Goal: Information Seeking & Learning: Learn about a topic

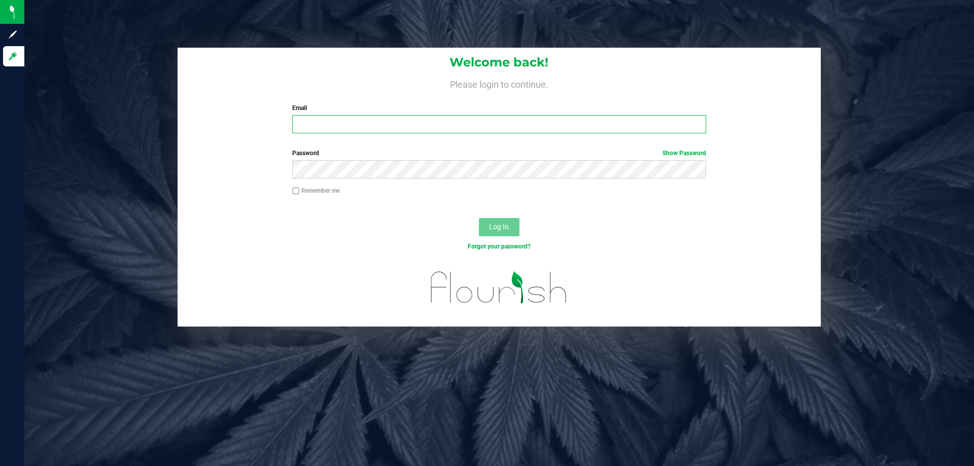
click at [405, 123] on input "Email" at bounding box center [498, 124] width 413 height 18
type input "[EMAIL_ADDRESS][DOMAIN_NAME]"
click at [479, 218] on button "Log In" at bounding box center [499, 227] width 41 height 18
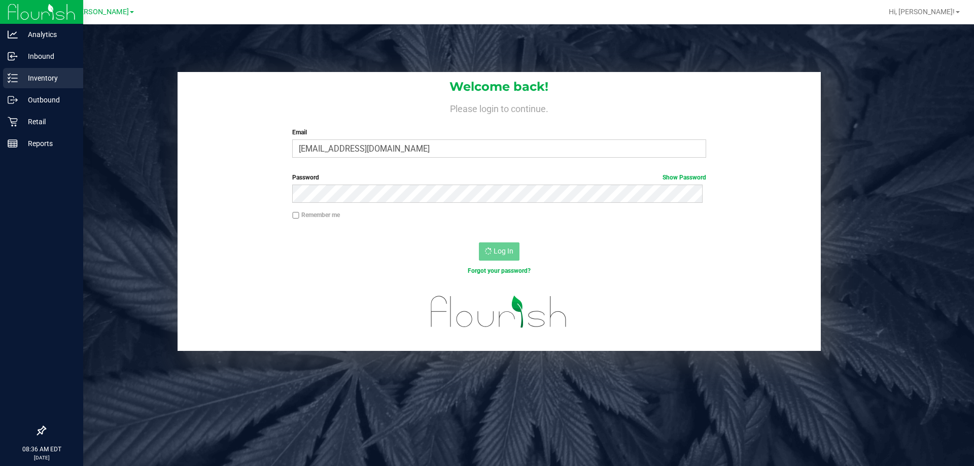
click at [23, 86] on div "Inventory" at bounding box center [43, 78] width 80 height 20
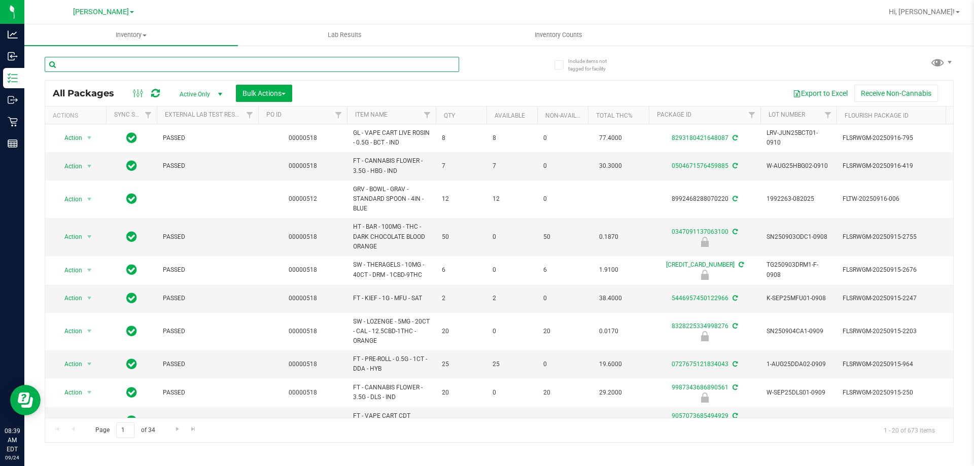
click at [148, 63] on input "text" at bounding box center [252, 64] width 414 height 15
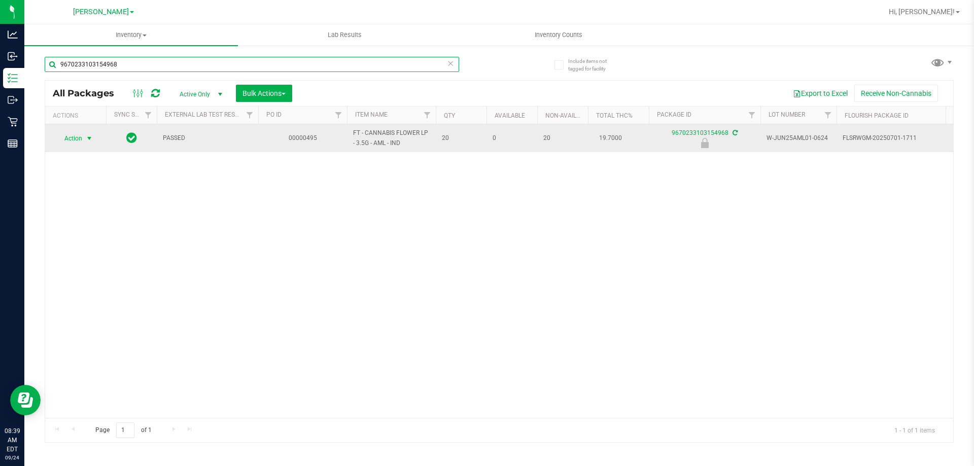
type input "9670233103154968"
click at [83, 141] on span "select" at bounding box center [89, 138] width 13 height 14
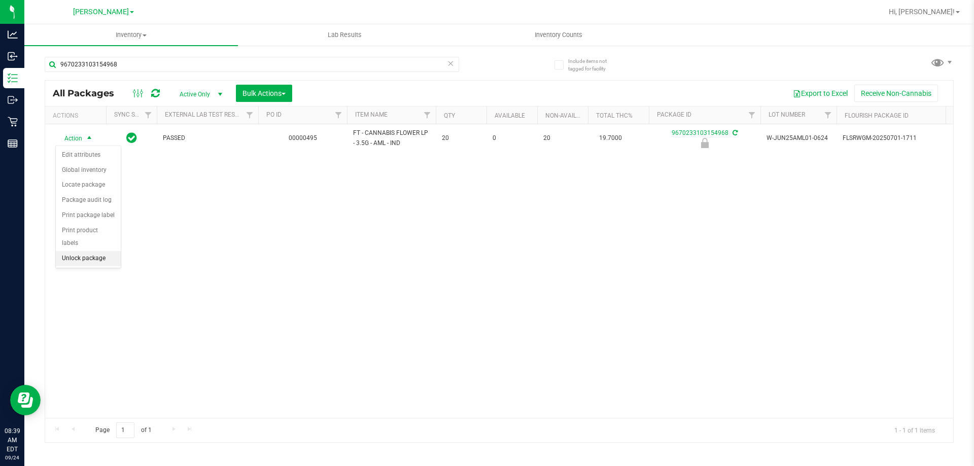
click at [79, 251] on li "Unlock package" at bounding box center [88, 258] width 65 height 15
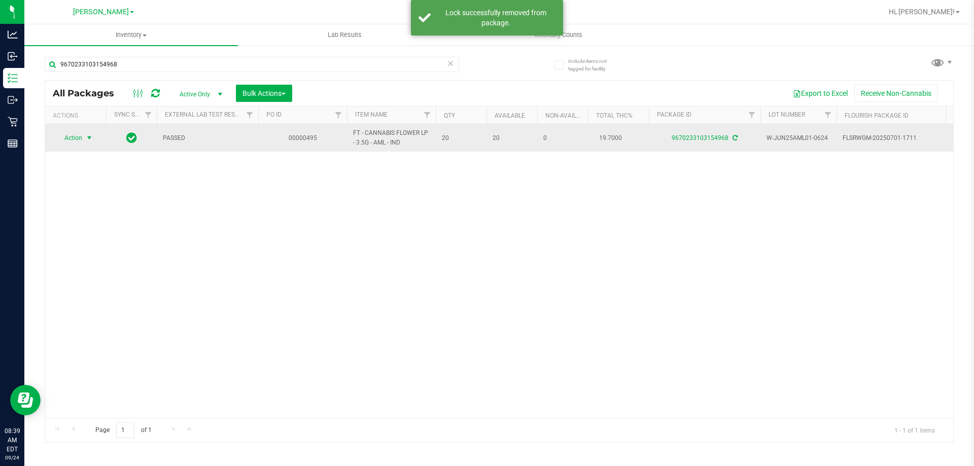
click at [73, 139] on span "Action" at bounding box center [68, 138] width 27 height 14
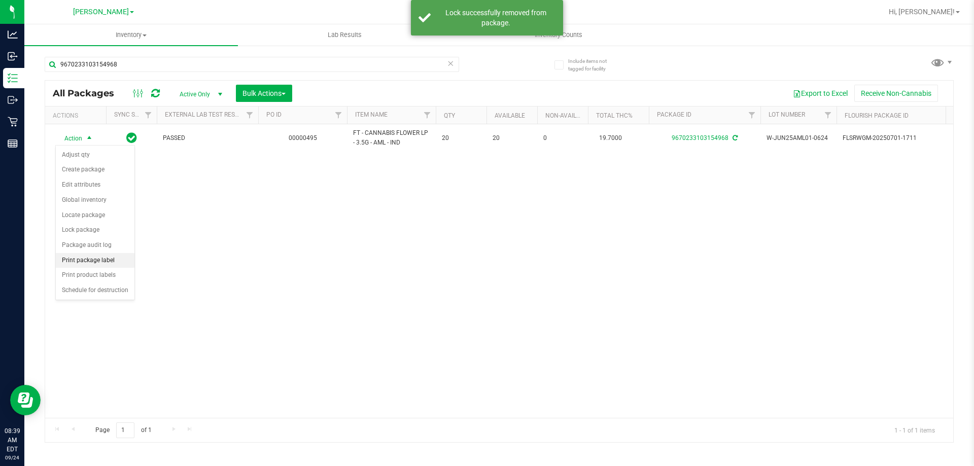
click at [74, 263] on li "Print package label" at bounding box center [95, 260] width 79 height 15
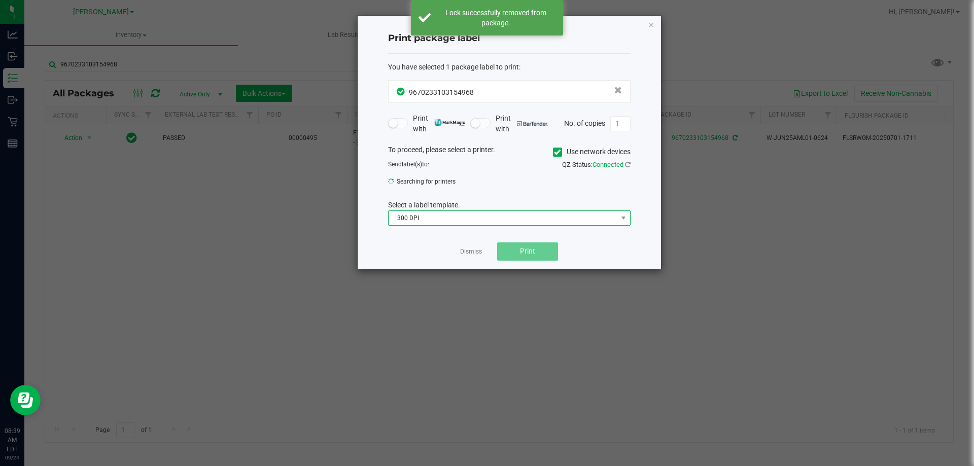
click at [513, 220] on span "300 DPI" at bounding box center [502, 218] width 229 height 14
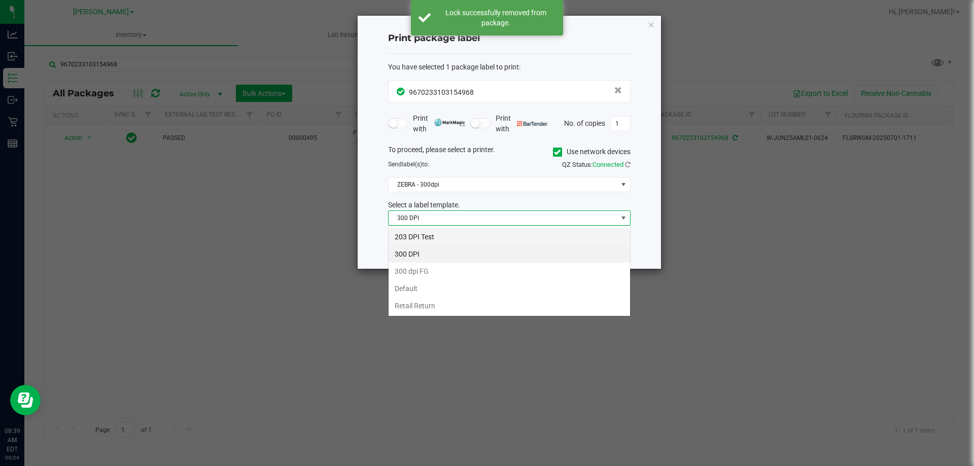
scroll to position [15, 242]
click at [427, 304] on li "Retail Return" at bounding box center [508, 305] width 241 height 17
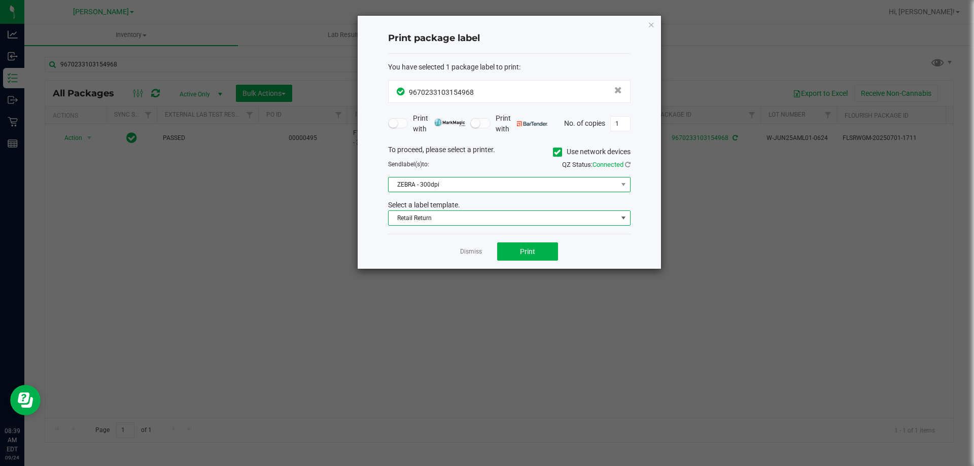
click at [456, 181] on span "ZEBRA - 300dpi" at bounding box center [502, 185] width 229 height 14
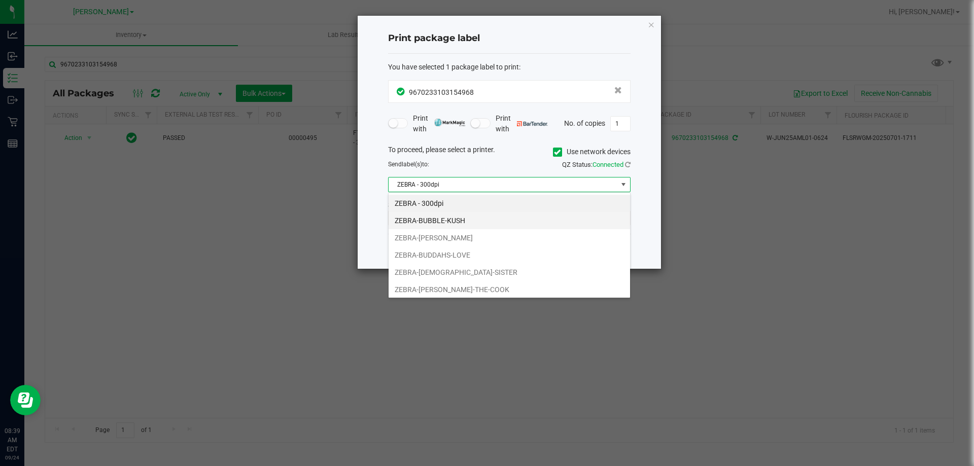
click at [431, 219] on li "ZEBRA-BUBBLE-KUSH" at bounding box center [508, 220] width 241 height 17
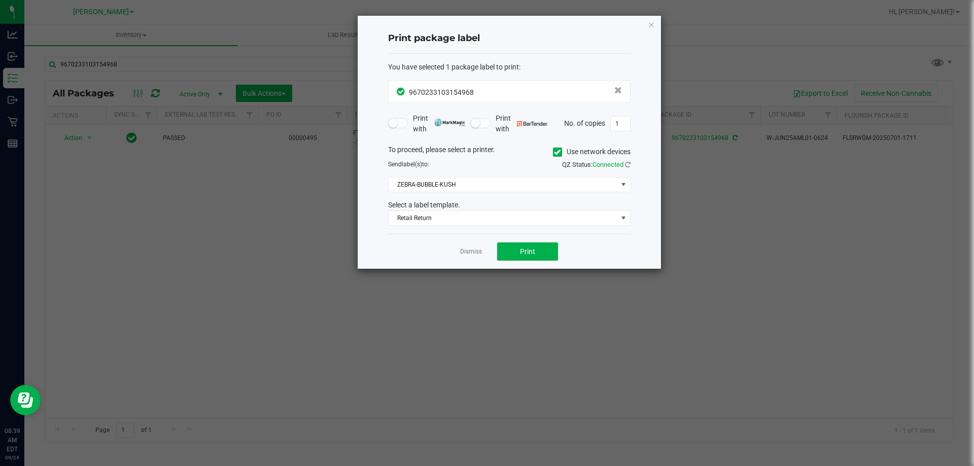
click at [390, 257] on div "Dismiss Print" at bounding box center [509, 251] width 242 height 35
click at [528, 251] on span "Print" at bounding box center [527, 252] width 15 height 8
click at [475, 252] on link "Dismiss" at bounding box center [471, 252] width 22 height 9
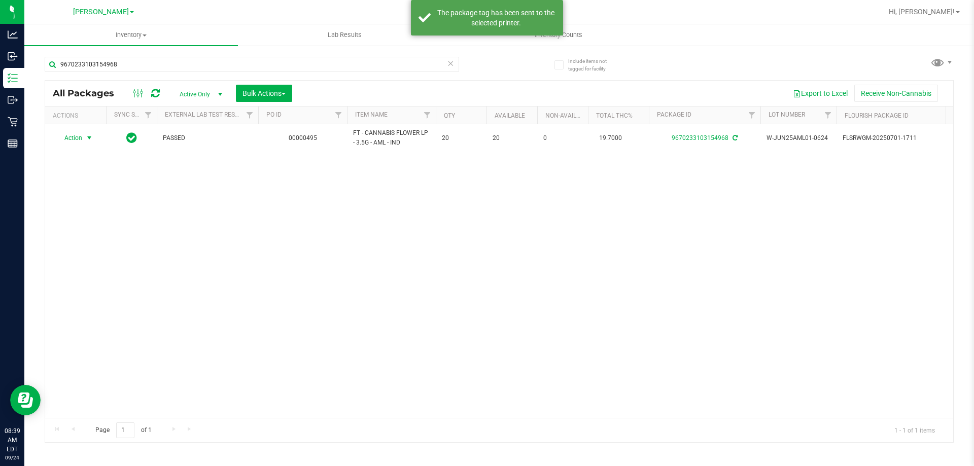
click at [478, 307] on div "Action Action Adjust qty Create package Edit attributes Global inventory Locate…" at bounding box center [499, 271] width 908 height 294
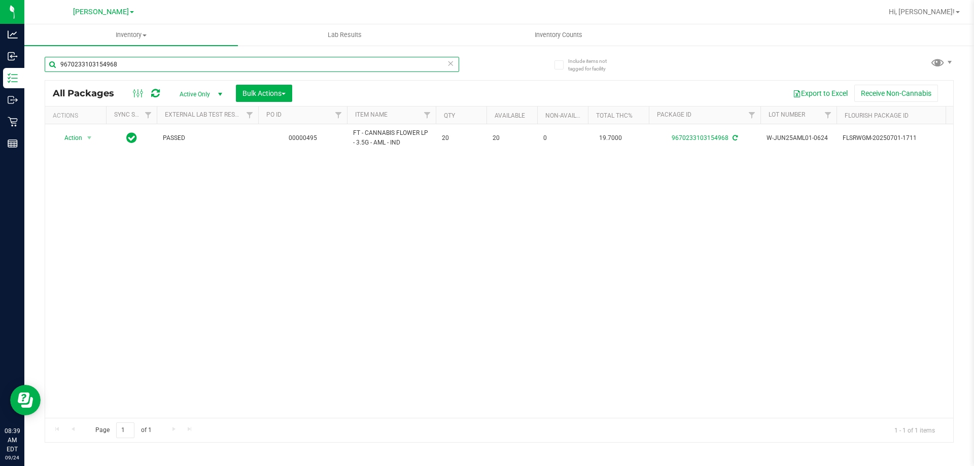
click at [157, 70] on input "9670233103154968" at bounding box center [252, 64] width 414 height 15
type input "8215781612818314"
click at [85, 137] on span "select" at bounding box center [89, 138] width 8 height 8
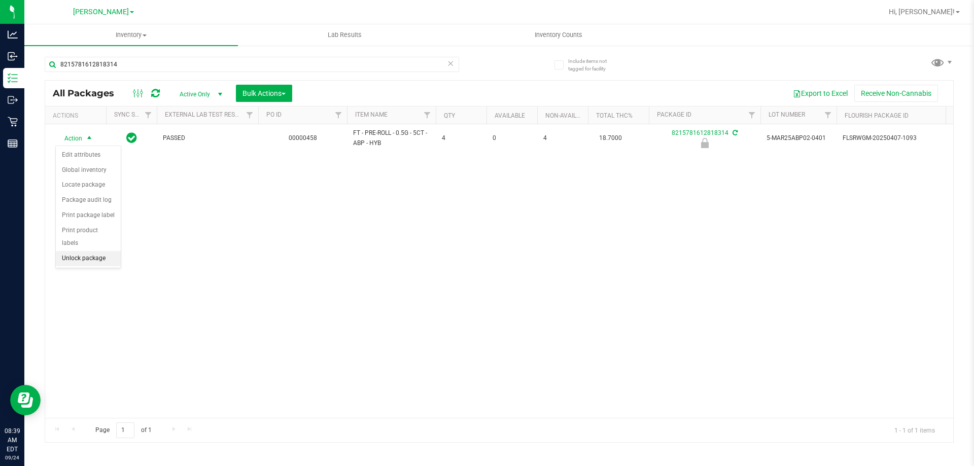
click at [81, 251] on li "Unlock package" at bounding box center [88, 258] width 65 height 15
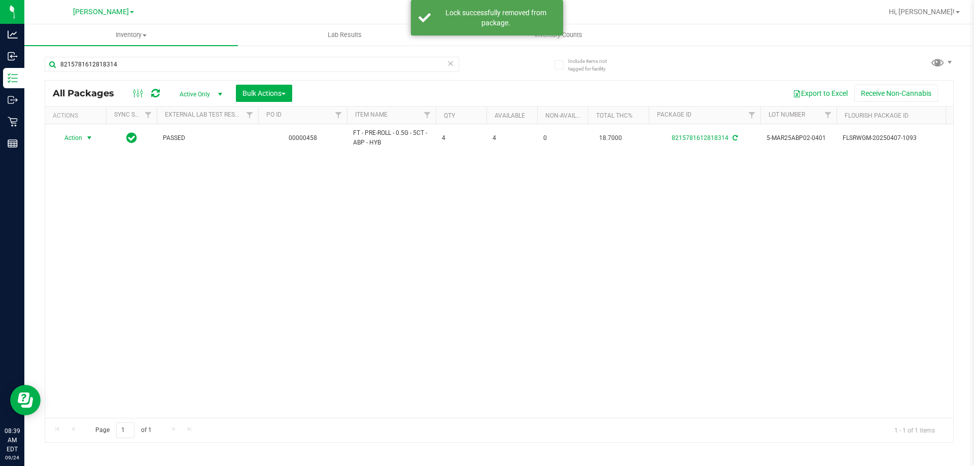
click at [75, 136] on span "Action" at bounding box center [68, 138] width 27 height 14
click at [80, 259] on li "Print package label" at bounding box center [95, 260] width 79 height 15
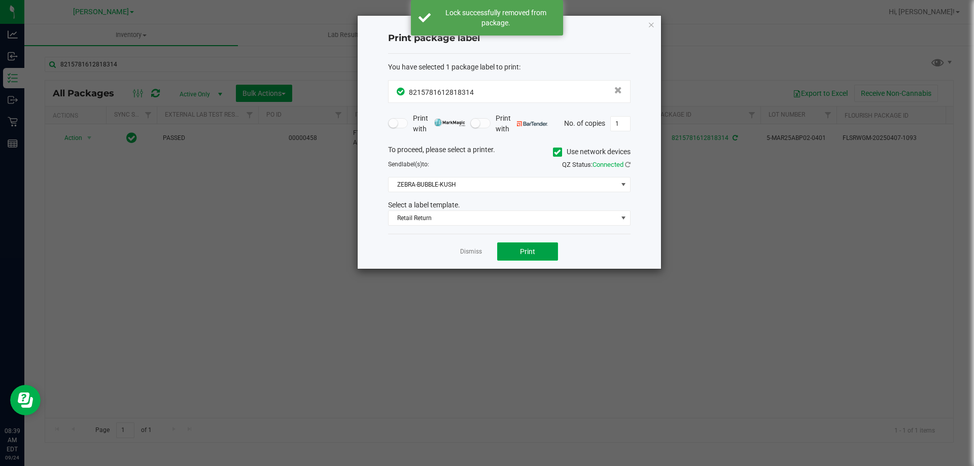
click at [511, 245] on button "Print" at bounding box center [527, 251] width 61 height 18
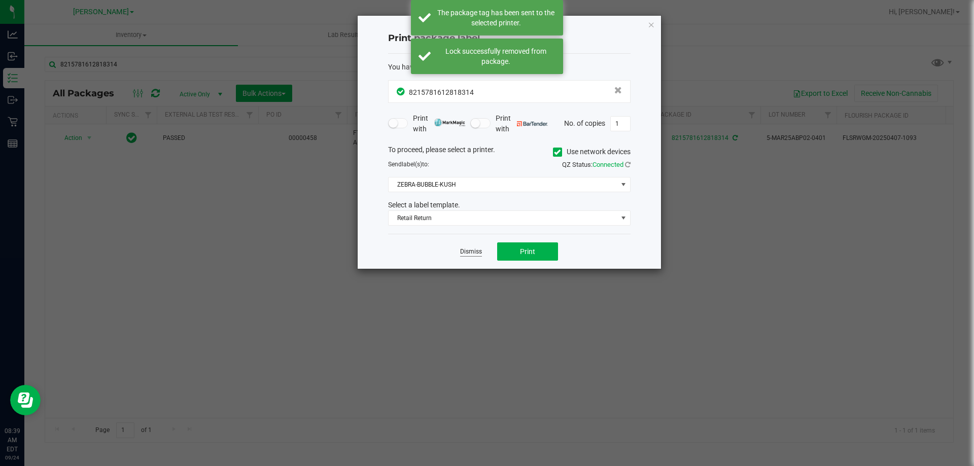
click at [470, 248] on link "Dismiss" at bounding box center [471, 252] width 22 height 9
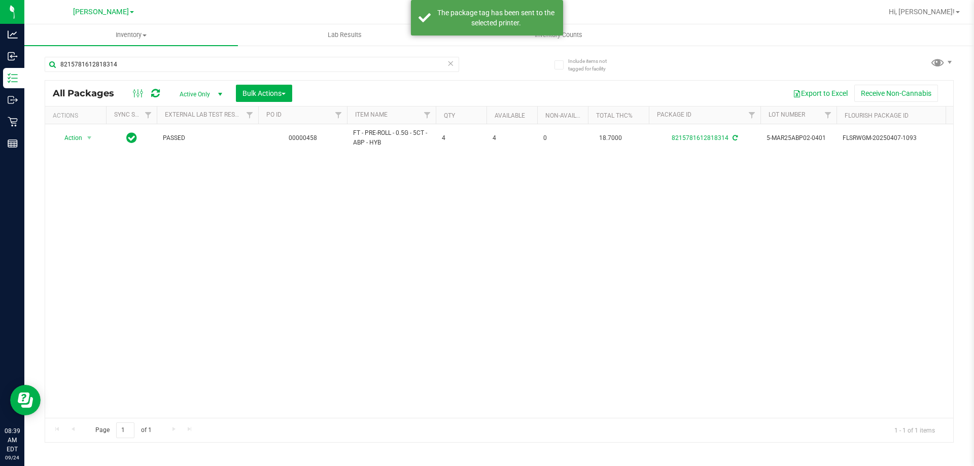
click at [473, 274] on div "Action Action Adjust qty Create package Edit attributes Global inventory Locate…" at bounding box center [499, 271] width 908 height 294
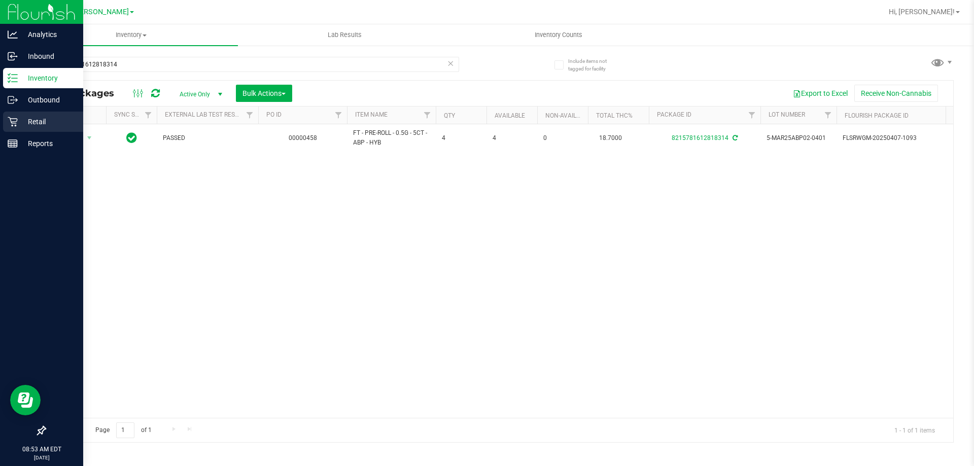
click at [24, 123] on p "Retail" at bounding box center [48, 122] width 61 height 12
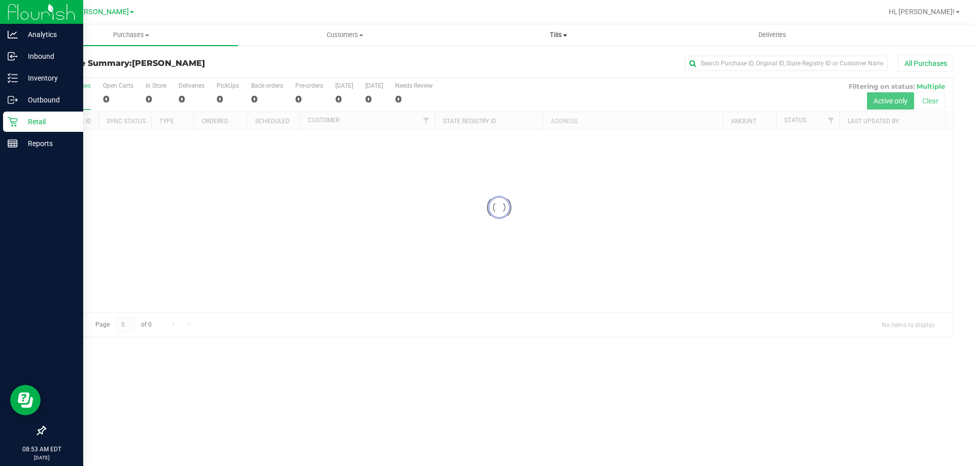
click at [558, 36] on span "Tills" at bounding box center [558, 34] width 213 height 9
click at [525, 64] on li "Manage tills" at bounding box center [558, 61] width 214 height 12
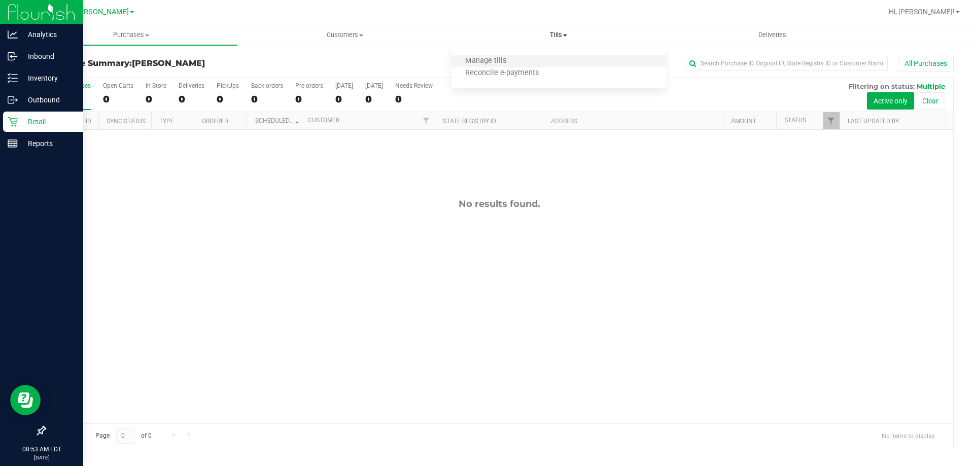
click at [525, 63] on li "Manage tills" at bounding box center [558, 61] width 214 height 12
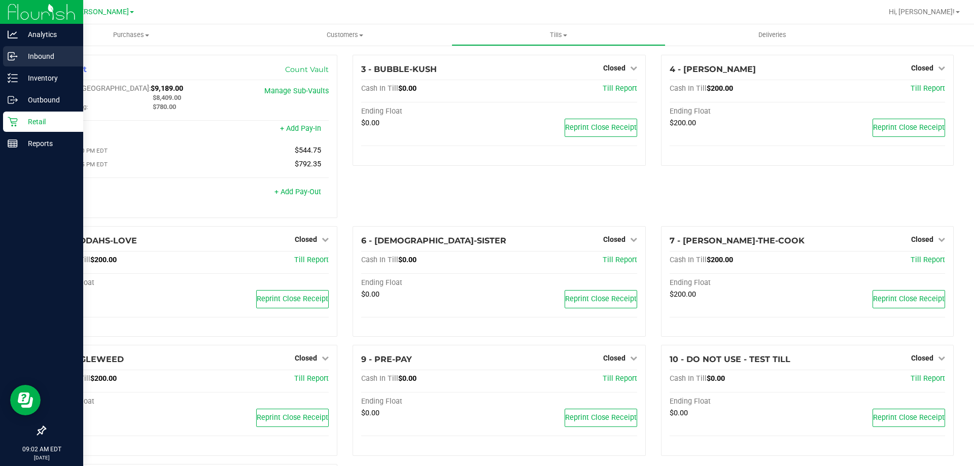
click at [30, 62] on p "Inbound" at bounding box center [48, 56] width 61 height 12
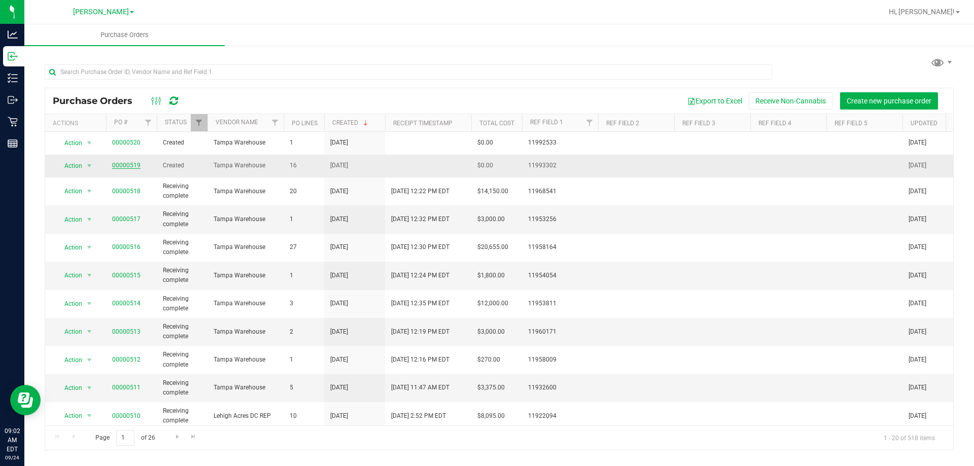
click at [120, 166] on link "00000519" at bounding box center [126, 165] width 28 height 7
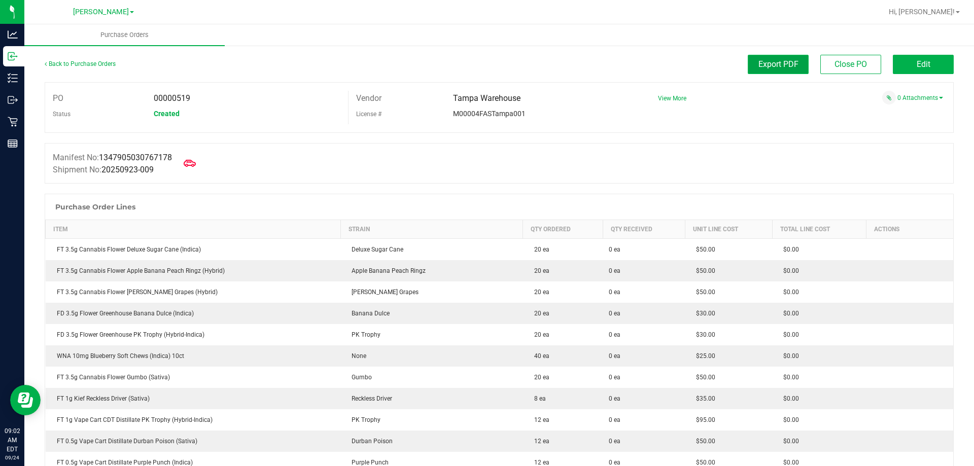
click at [769, 64] on span "Export PDF" at bounding box center [778, 64] width 40 height 10
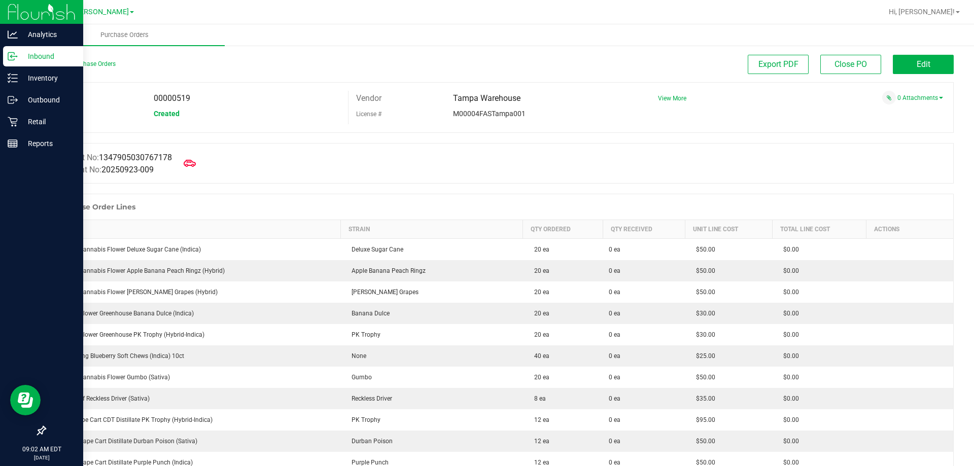
click at [29, 55] on p "Inbound" at bounding box center [48, 56] width 61 height 12
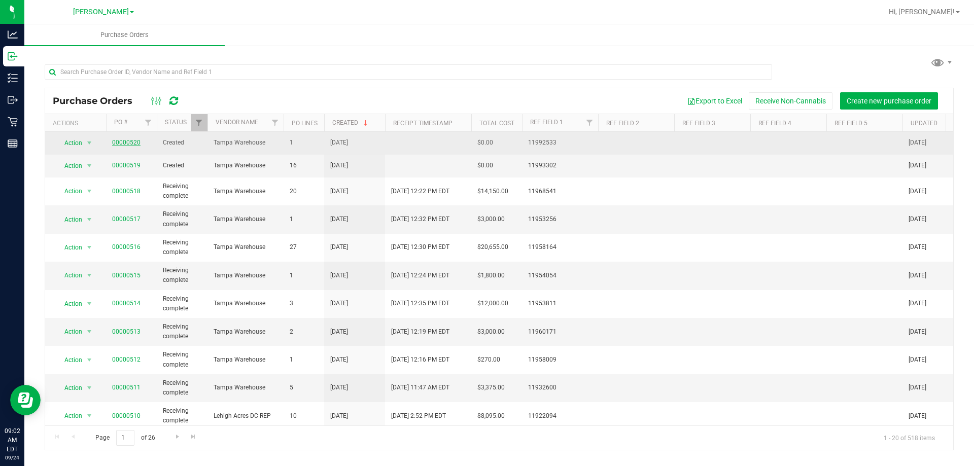
click at [128, 139] on link "00000520" at bounding box center [126, 142] width 28 height 7
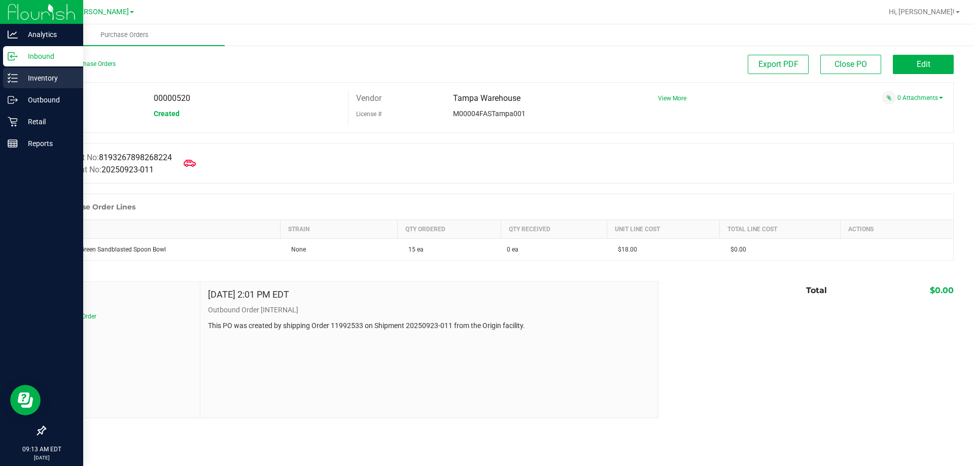
click at [20, 76] on p "Inventory" at bounding box center [48, 78] width 61 height 12
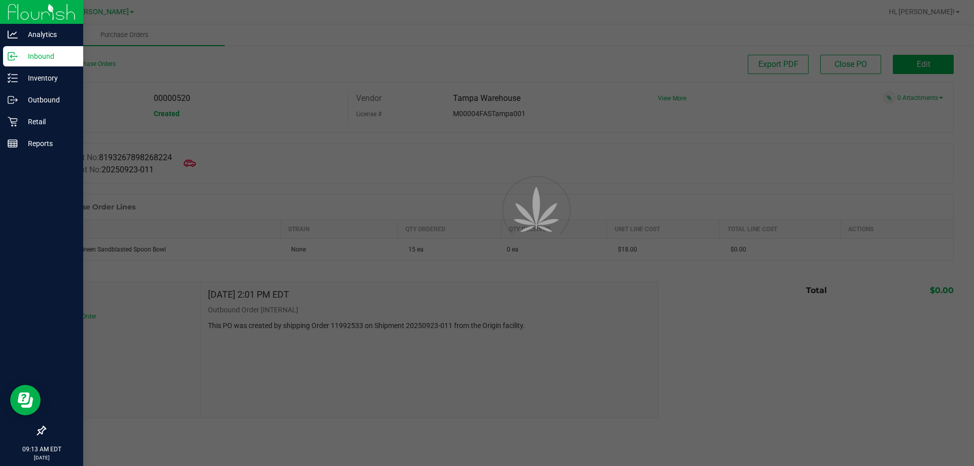
click at [33, 124] on p "Retail" at bounding box center [48, 122] width 61 height 12
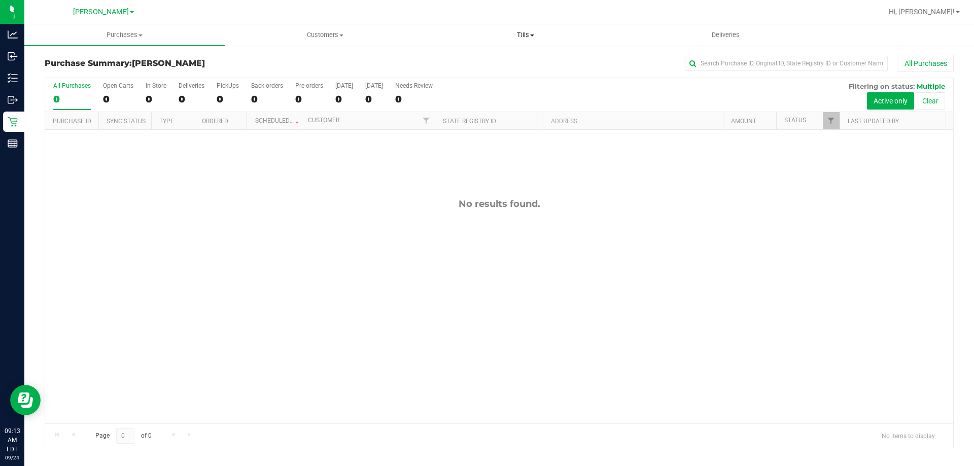
click at [513, 27] on uib-tab-heading "Tills Manage tills Reconcile e-payments" at bounding box center [525, 35] width 199 height 20
click at [483, 61] on span "Manage tills" at bounding box center [459, 61] width 68 height 9
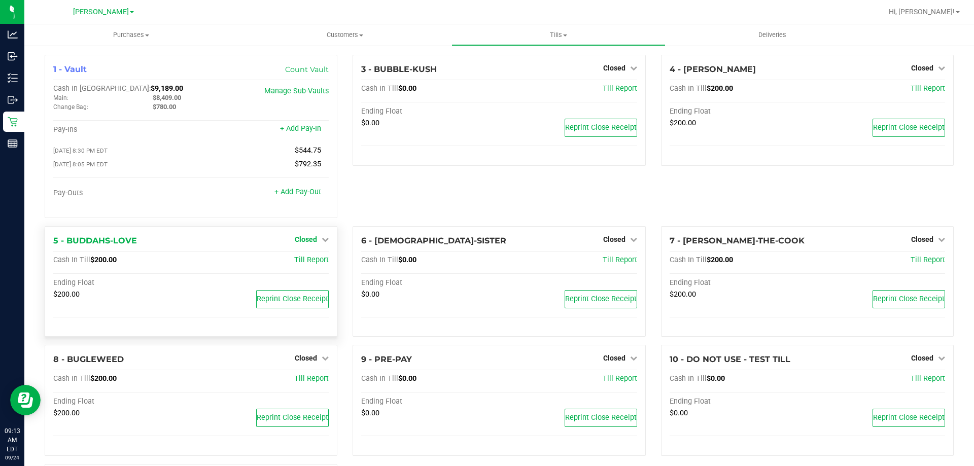
click at [299, 242] on span "Closed" at bounding box center [306, 239] width 22 height 8
click at [311, 264] on link "Open Till" at bounding box center [305, 260] width 27 height 8
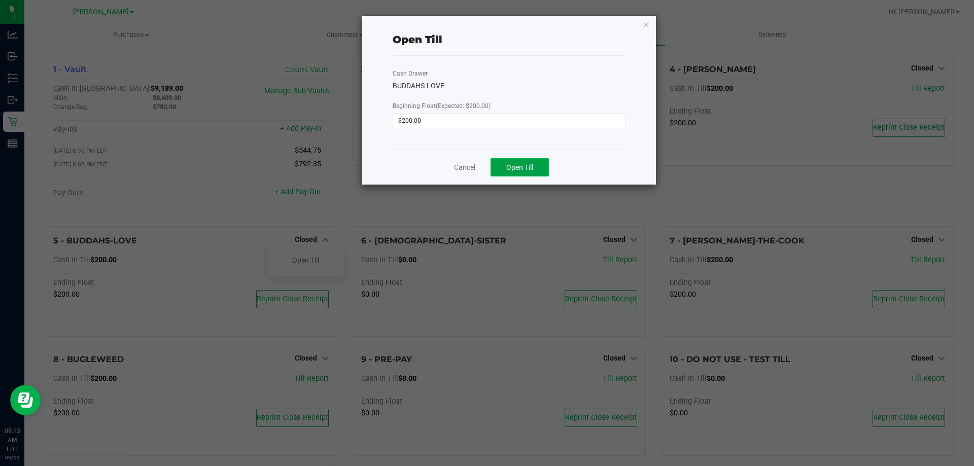
click at [517, 168] on span "Open Till" at bounding box center [519, 167] width 27 height 8
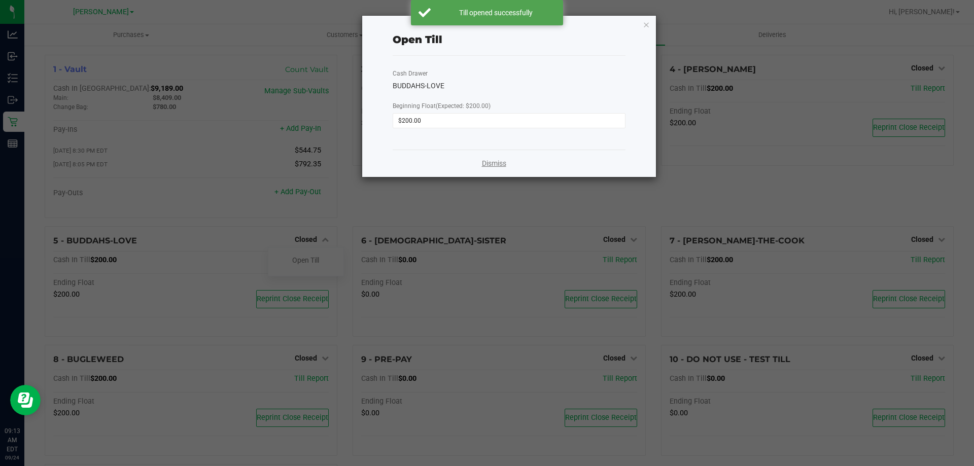
click at [486, 158] on div "Dismiss" at bounding box center [509, 163] width 233 height 27
click at [488, 162] on link "Dismiss" at bounding box center [494, 163] width 24 height 11
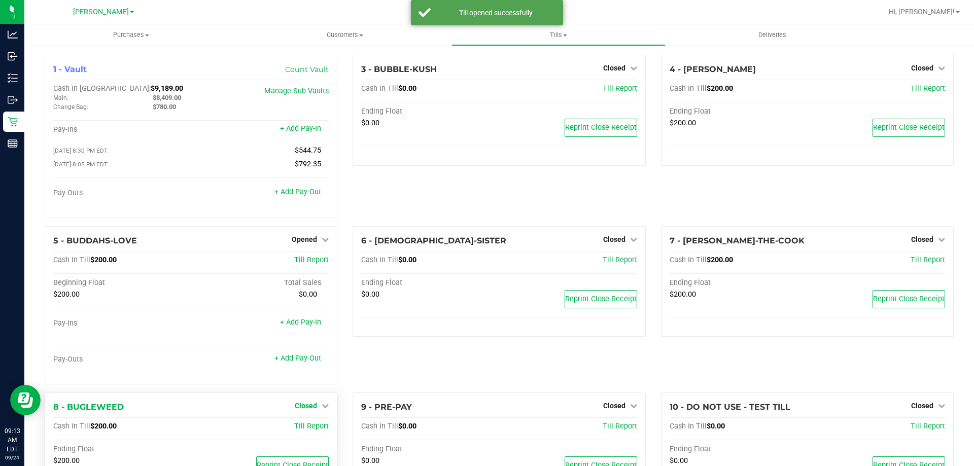
click at [308, 410] on span "Closed" at bounding box center [306, 406] width 22 height 8
click at [302, 431] on link "Open Till" at bounding box center [305, 426] width 27 height 8
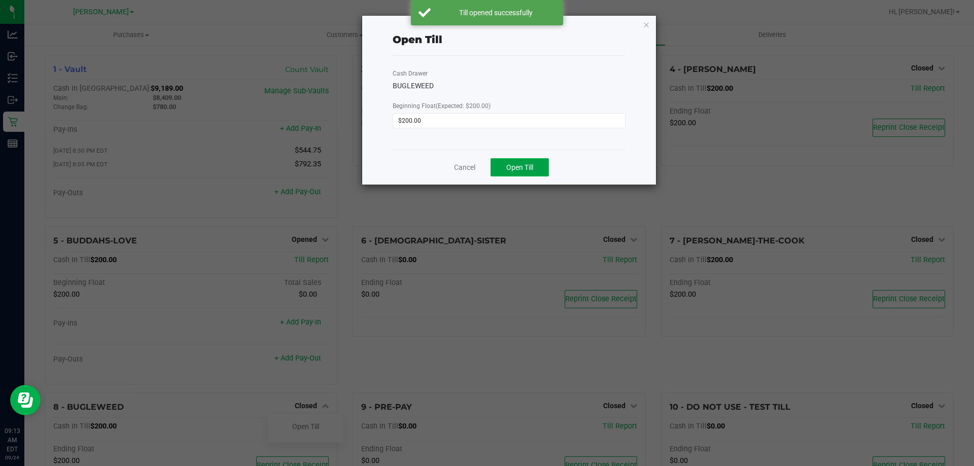
click at [512, 163] on span "Open Till" at bounding box center [519, 167] width 27 height 8
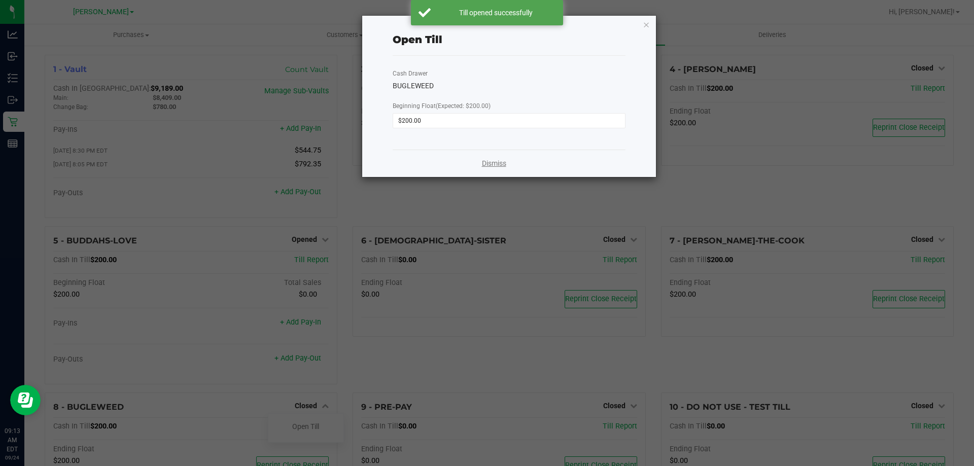
click at [490, 162] on link "Dismiss" at bounding box center [494, 163] width 24 height 11
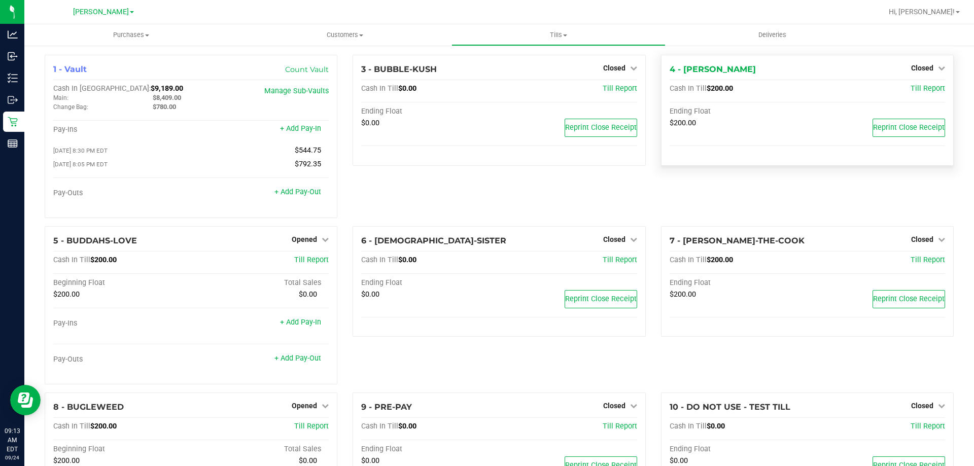
click at [921, 62] on div "Closed" at bounding box center [928, 68] width 34 height 12
click at [922, 68] on span "Closed" at bounding box center [922, 68] width 22 height 8
click at [924, 84] on div "Open Till" at bounding box center [921, 89] width 75 height 13
click at [920, 92] on link "Open Till" at bounding box center [921, 89] width 27 height 8
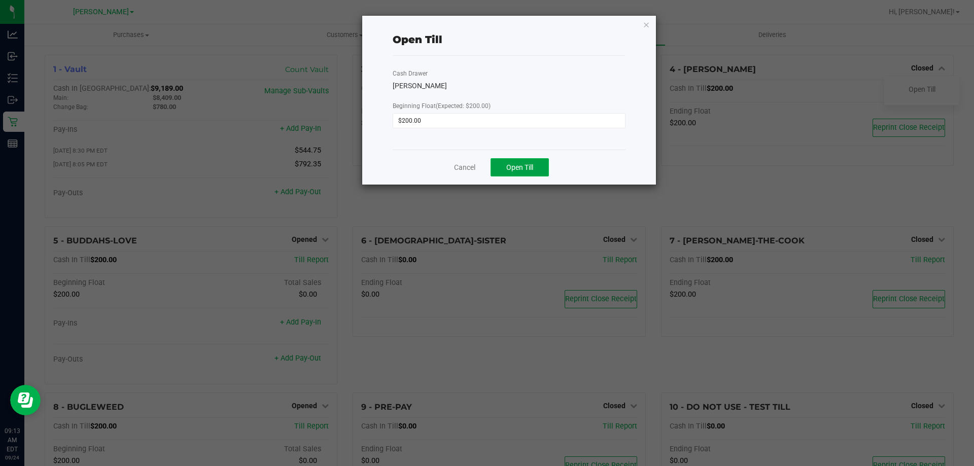
click at [532, 176] on button "Open Till" at bounding box center [519, 167] width 58 height 18
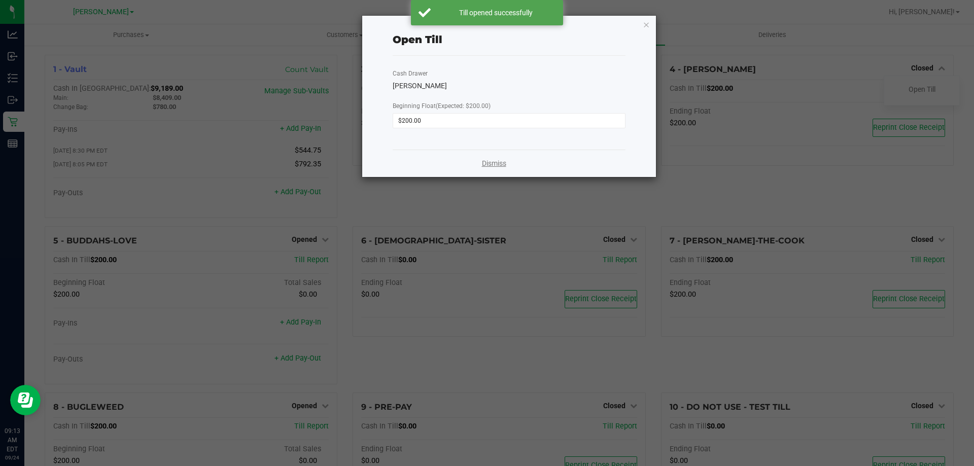
click at [489, 166] on link "Dismiss" at bounding box center [494, 163] width 24 height 11
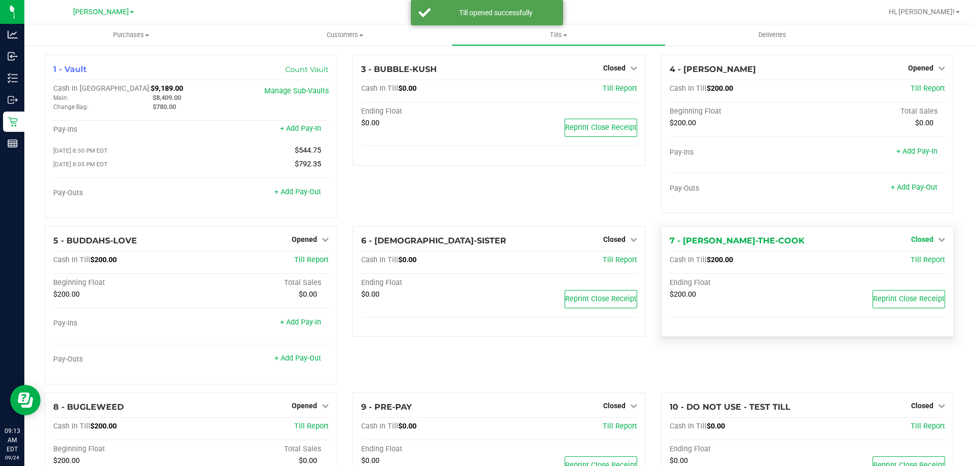
click at [914, 243] on span "Closed" at bounding box center [922, 239] width 22 height 8
click at [909, 258] on link "Open Till" at bounding box center [921, 260] width 27 height 8
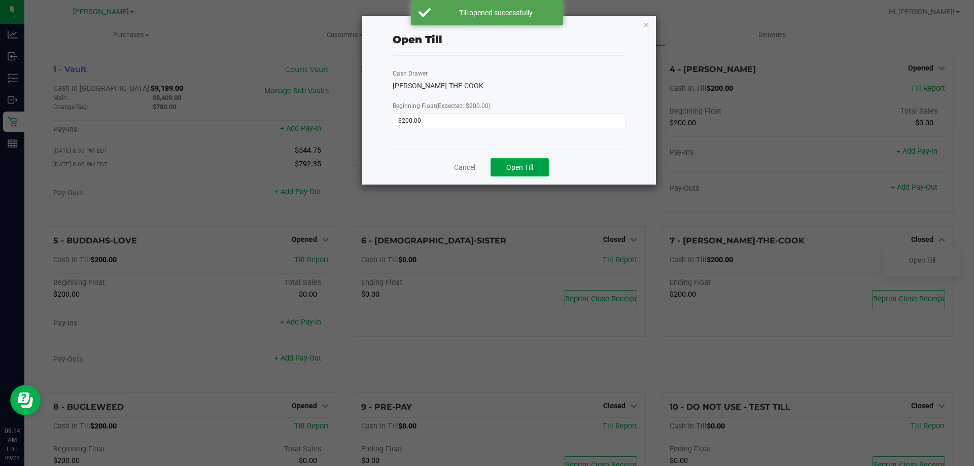
click at [535, 165] on button "Open Till" at bounding box center [519, 167] width 58 height 18
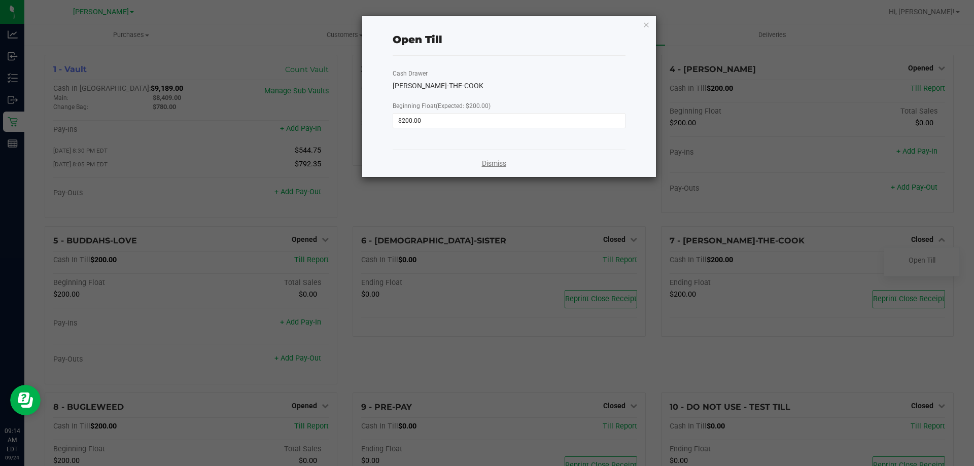
click at [490, 163] on link "Dismiss" at bounding box center [494, 163] width 24 height 11
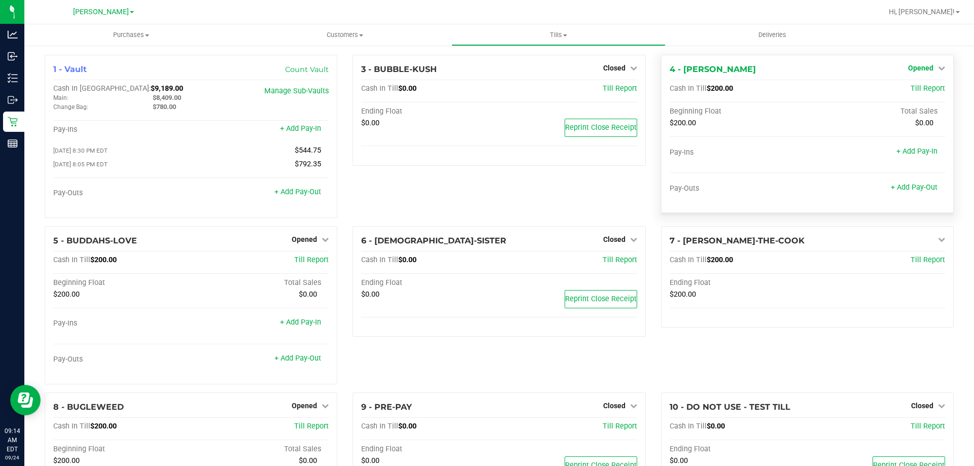
click at [912, 64] on span "Opened" at bounding box center [920, 68] width 25 height 8
click at [904, 94] on div "Close Till" at bounding box center [921, 89] width 75 height 13
click at [910, 90] on link "Close Till" at bounding box center [921, 89] width 27 height 8
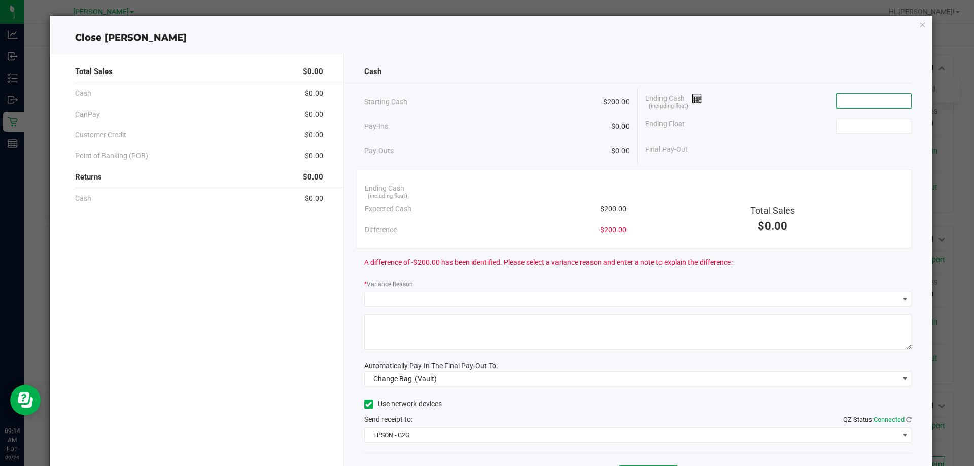
click at [860, 101] on input at bounding box center [873, 101] width 75 height 14
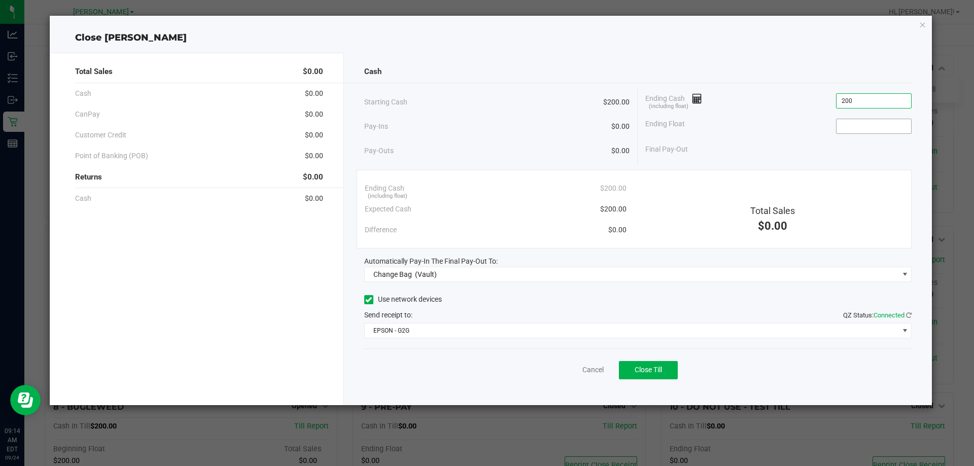
type input "$200.00"
click at [854, 129] on input at bounding box center [873, 126] width 75 height 14
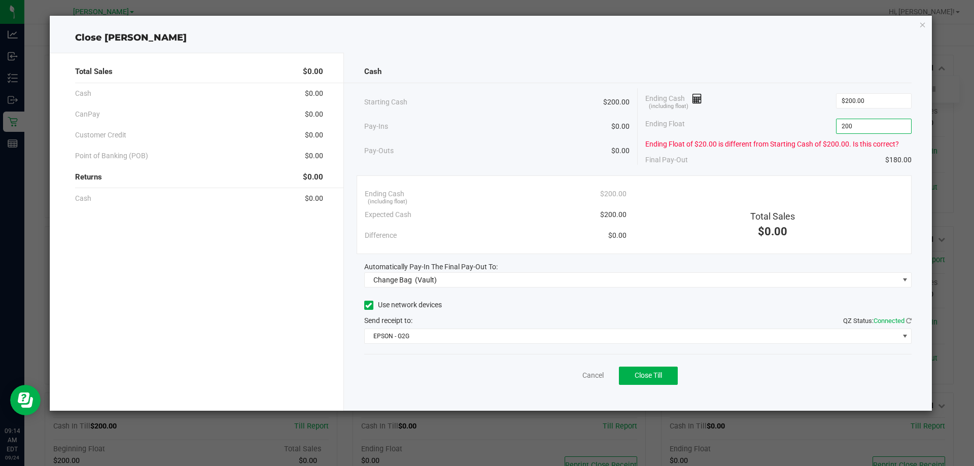
type input "$200.00"
click at [776, 137] on div "Ending Float $200.00" at bounding box center [778, 126] width 266 height 25
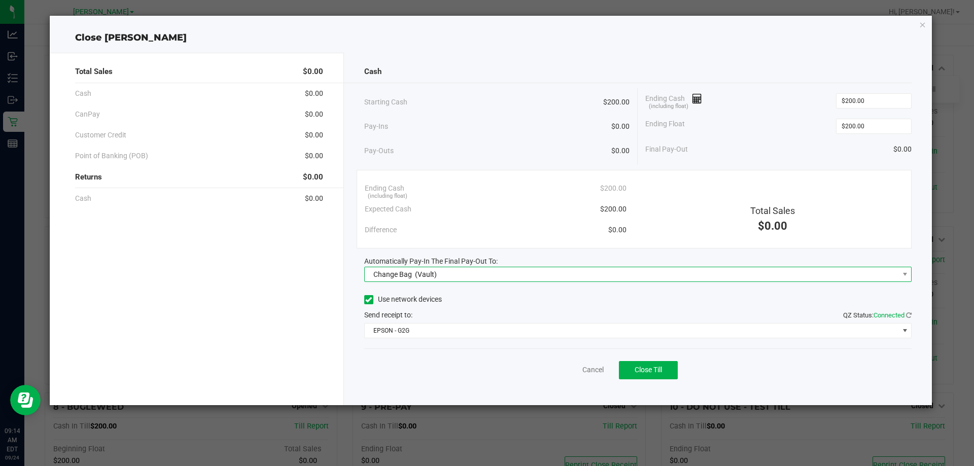
click at [595, 280] on span "Change Bag (Vault)" at bounding box center [632, 274] width 534 height 14
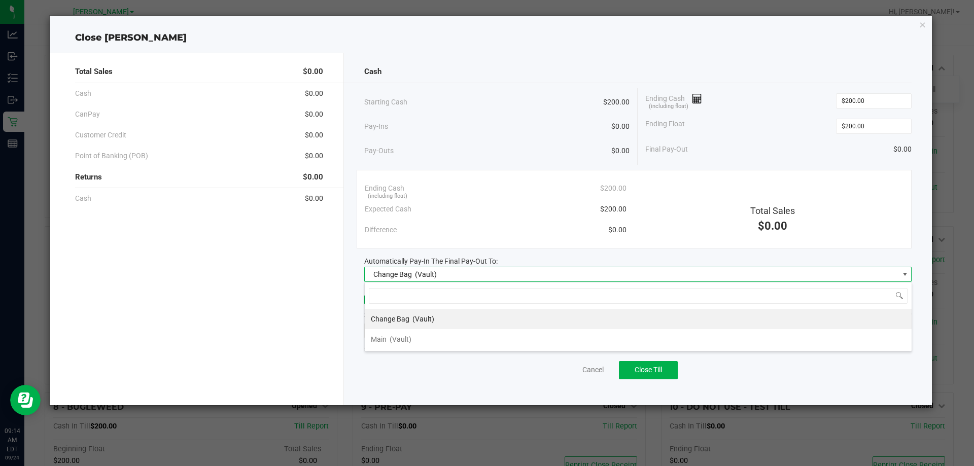
scroll to position [15, 547]
click at [434, 328] on li "Change Bag (Vault)" at bounding box center [638, 319] width 547 height 20
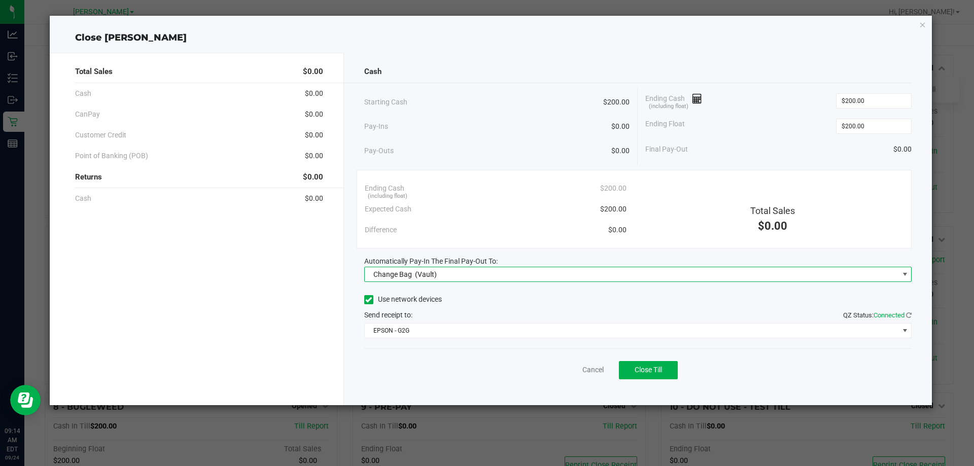
click at [457, 274] on span "Change Bag (Vault)" at bounding box center [632, 274] width 534 height 14
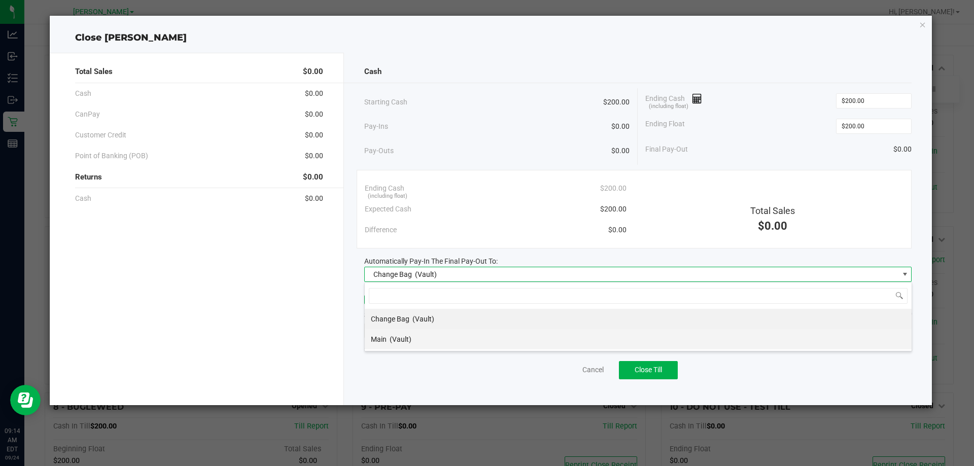
click at [431, 337] on li "Main (Vault)" at bounding box center [638, 339] width 547 height 20
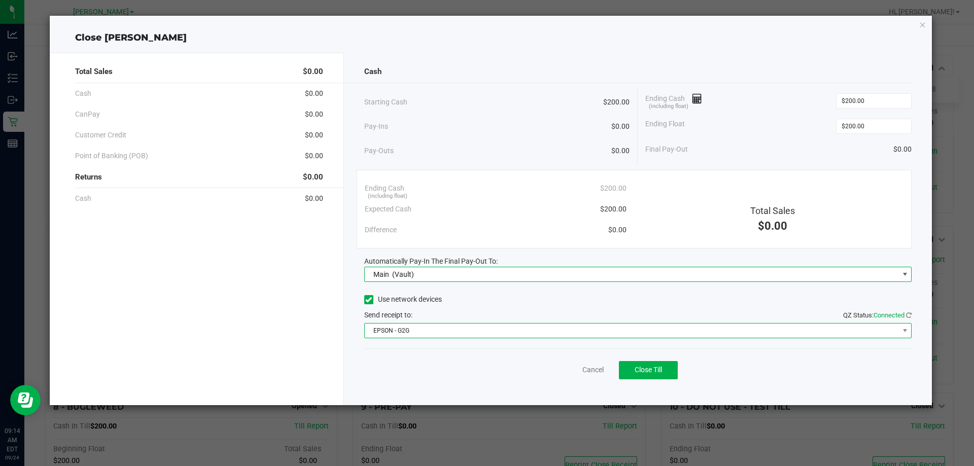
click at [434, 336] on span "EPSON - G2G" at bounding box center [632, 331] width 534 height 14
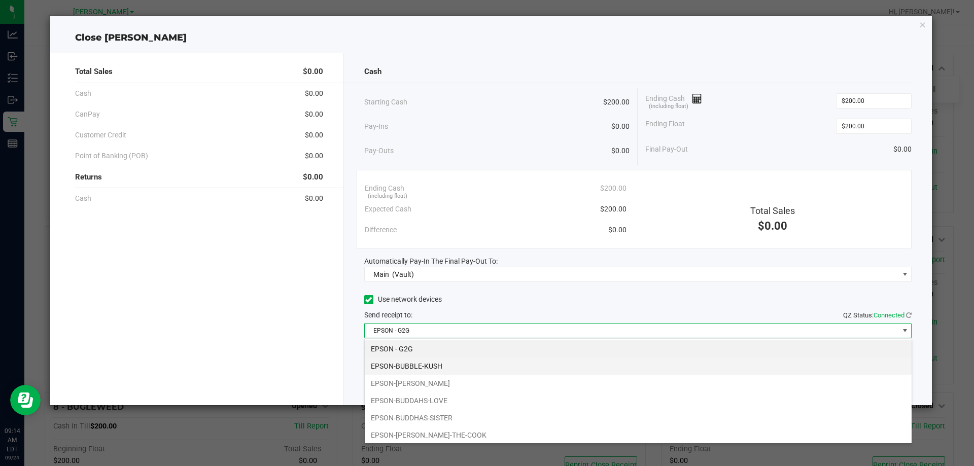
click at [429, 362] on li "EPSON-BUBBLE-KUSH" at bounding box center [638, 366] width 547 height 17
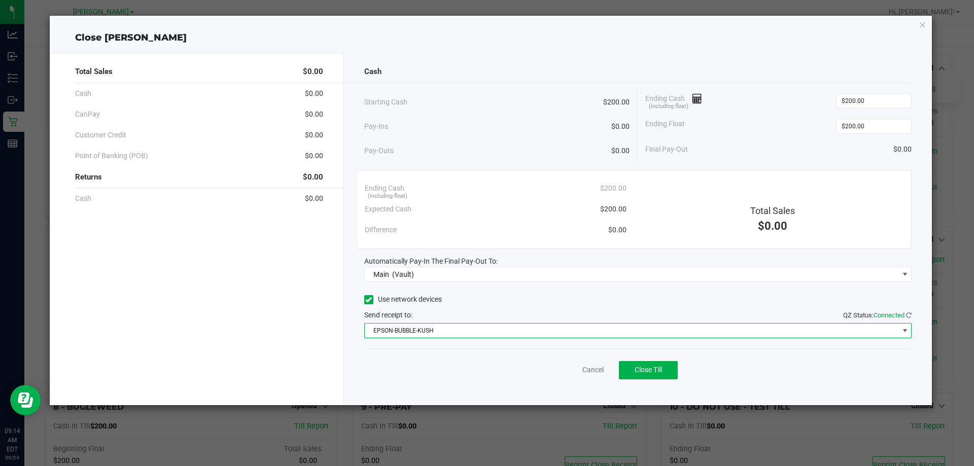
click at [435, 362] on div "Cancel Close Till" at bounding box center [638, 367] width 548 height 39
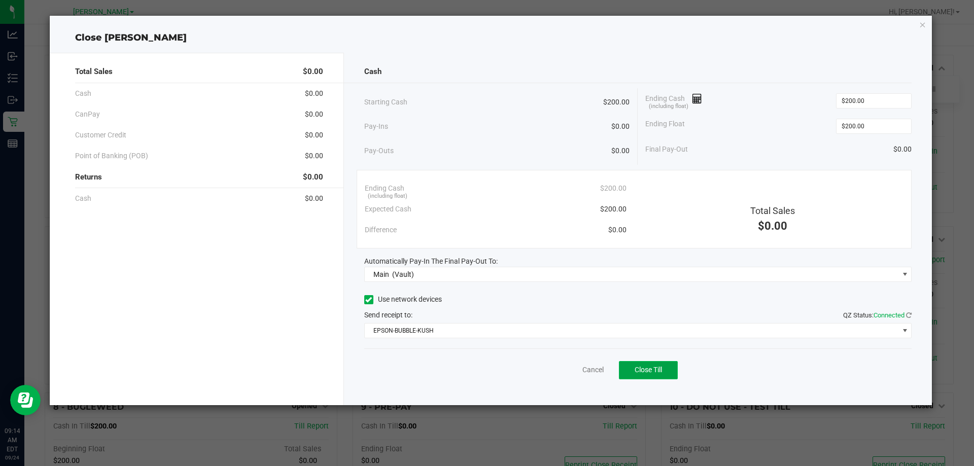
click at [670, 377] on button "Close Till" at bounding box center [648, 370] width 59 height 18
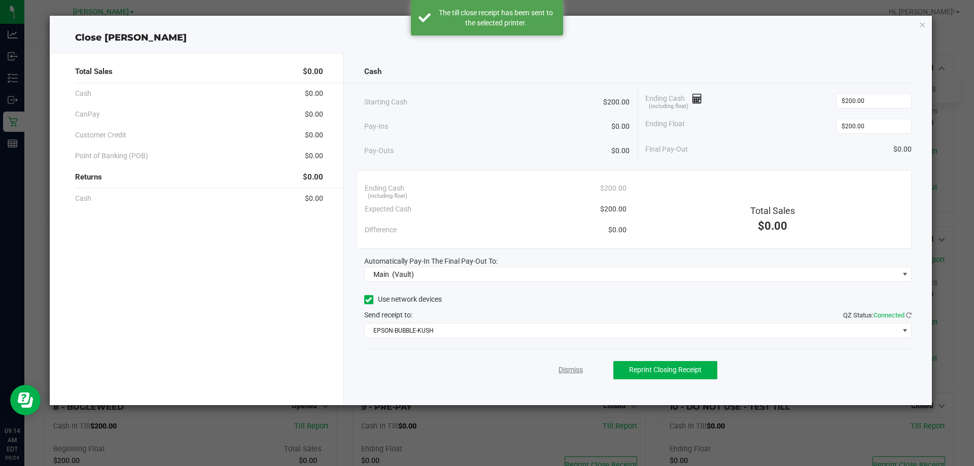
click at [572, 370] on link "Dismiss" at bounding box center [570, 370] width 24 height 11
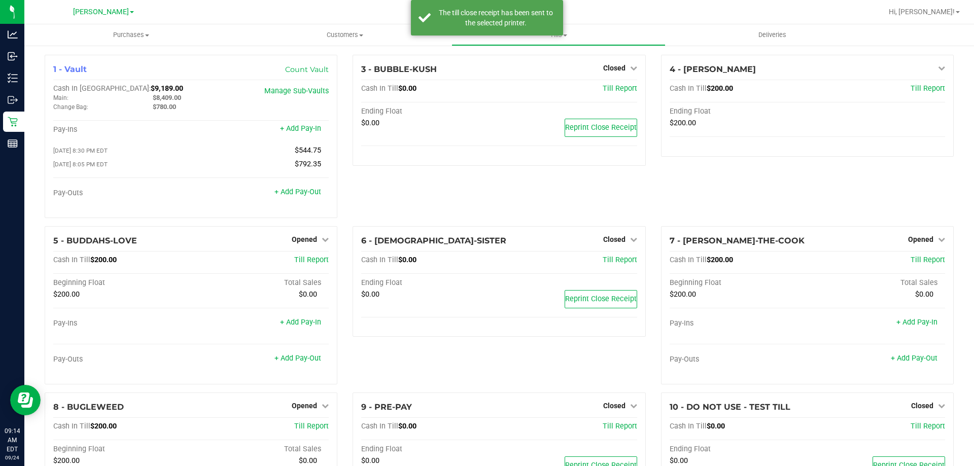
click at [572, 368] on div "6 - BUDDHAS-SISTER Closed Open Till Cash In Till $0.00 Till Report Ending Float…" at bounding box center [499, 309] width 308 height 166
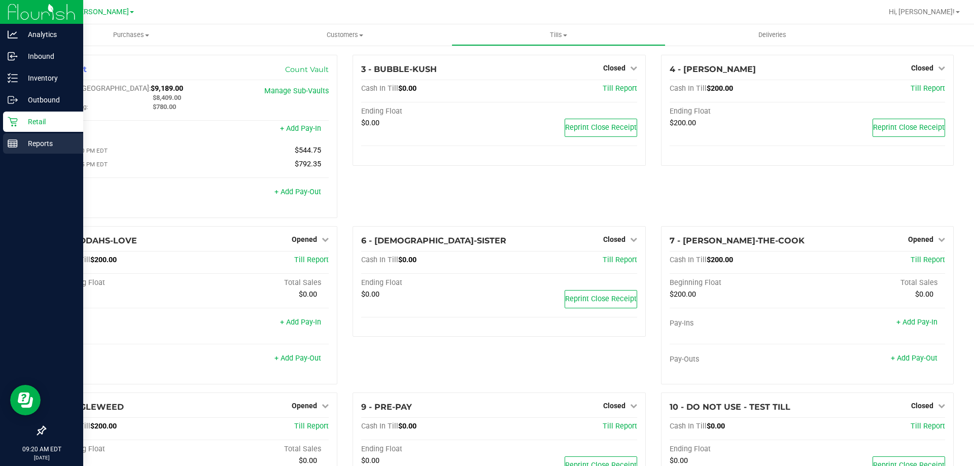
click at [47, 147] on p "Reports" at bounding box center [48, 143] width 61 height 12
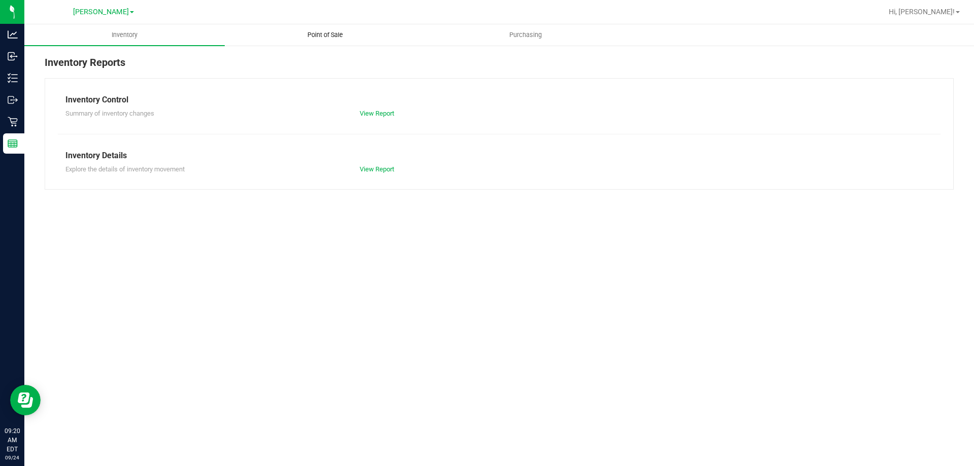
click at [320, 27] on uib-tab-heading "Point of Sale" at bounding box center [324, 35] width 199 height 20
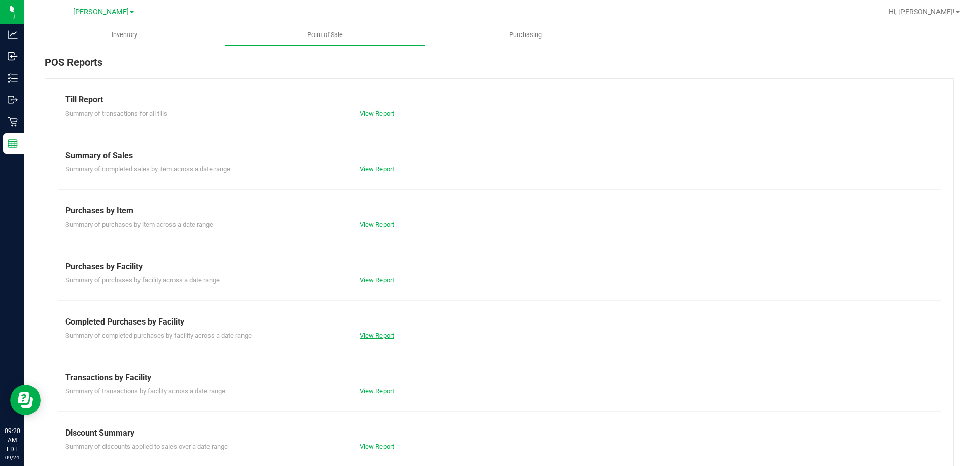
click at [368, 337] on link "View Report" at bounding box center [377, 336] width 34 height 8
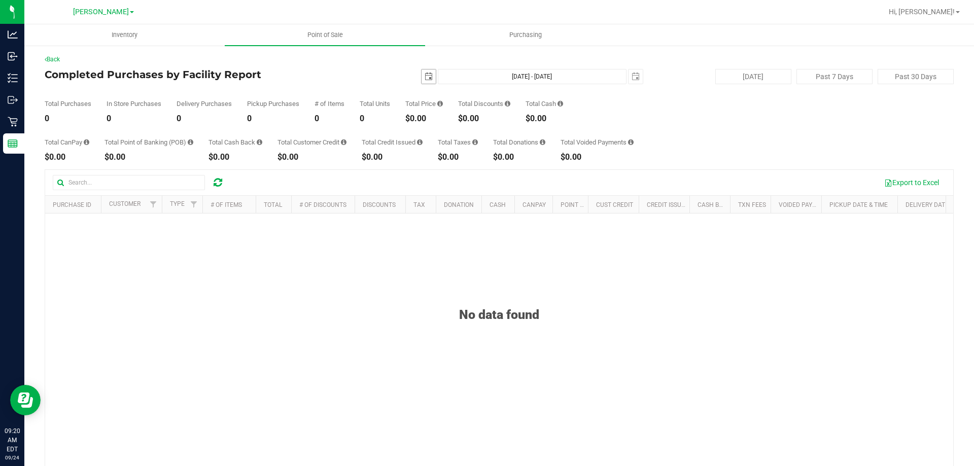
click at [425, 78] on span "select" at bounding box center [429, 77] width 8 height 8
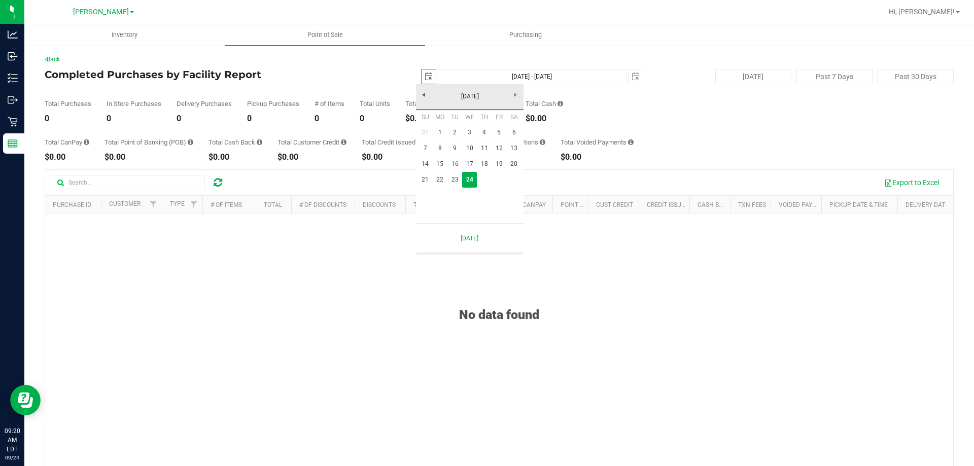
scroll to position [0, 25]
click at [439, 180] on link "22" at bounding box center [440, 180] width 15 height 16
type input "[DATE]"
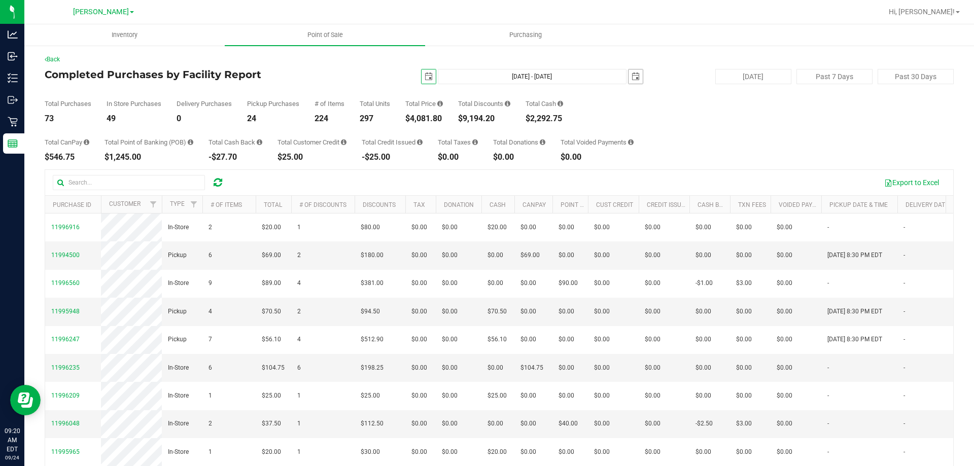
click at [628, 73] on span "select" at bounding box center [635, 76] width 14 height 14
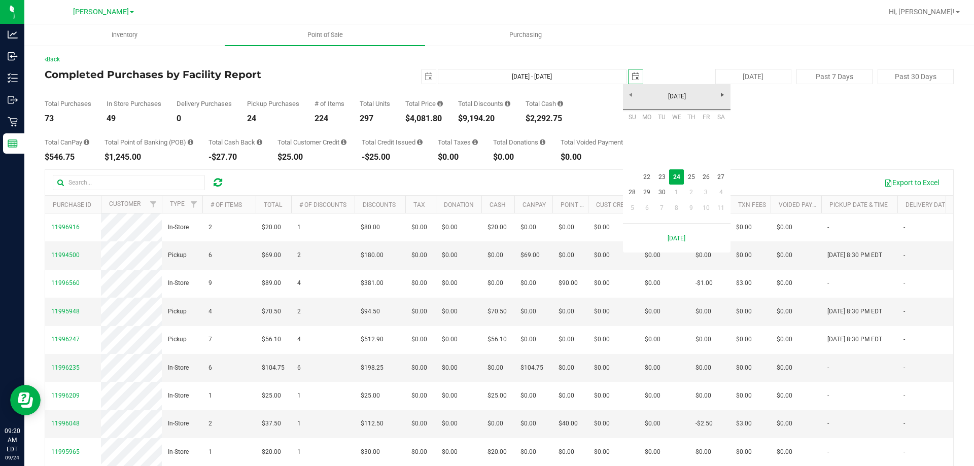
scroll to position [0, 25]
click at [659, 175] on link "23" at bounding box center [661, 177] width 15 height 16
type input "[DATE] - [DATE]"
type input "[DATE]"
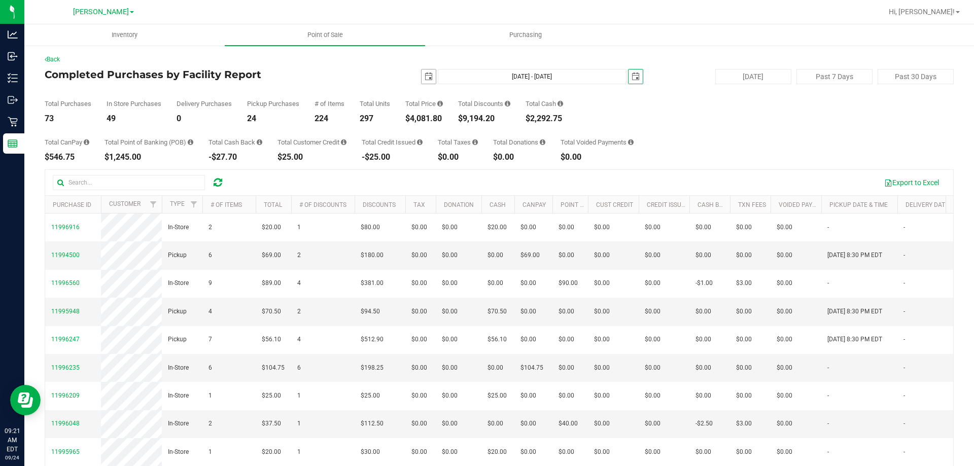
click at [425, 77] on span "select" at bounding box center [429, 77] width 8 height 8
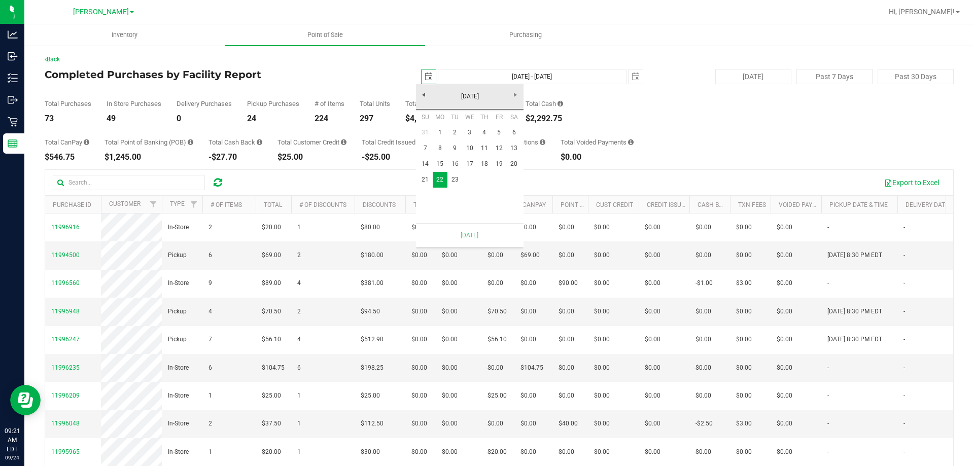
scroll to position [0, 25]
click at [437, 125] on link "1" at bounding box center [440, 133] width 15 height 16
type input "[DATE] - [DATE]"
type input "[DATE]"
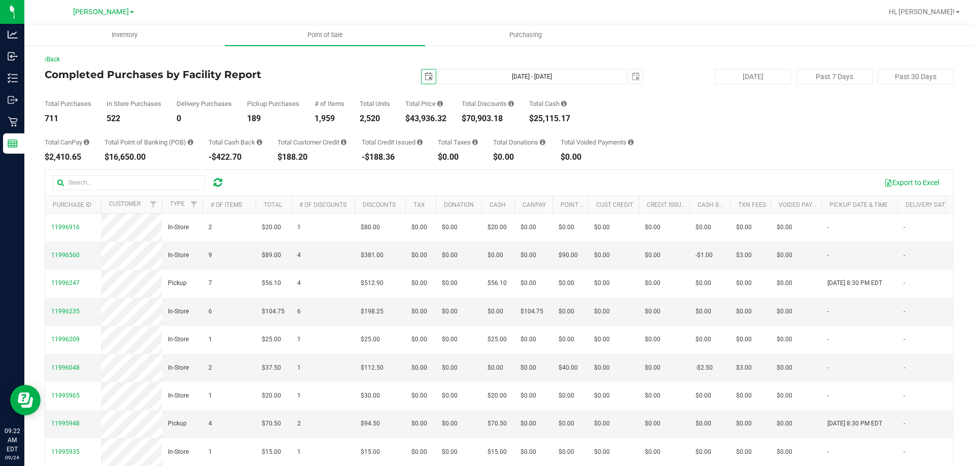
click at [427, 74] on span "select" at bounding box center [429, 77] width 8 height 8
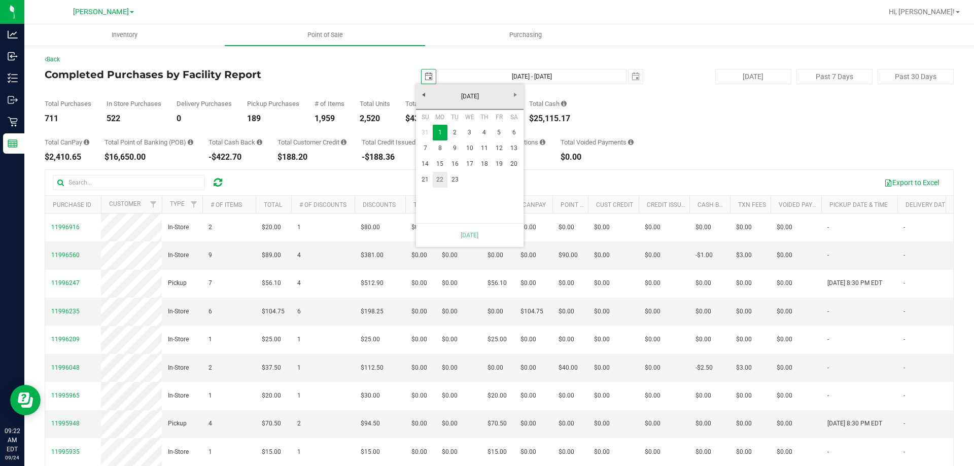
click at [434, 179] on link "22" at bounding box center [440, 180] width 15 height 16
type input "[DATE] - [DATE]"
type input "[DATE]"
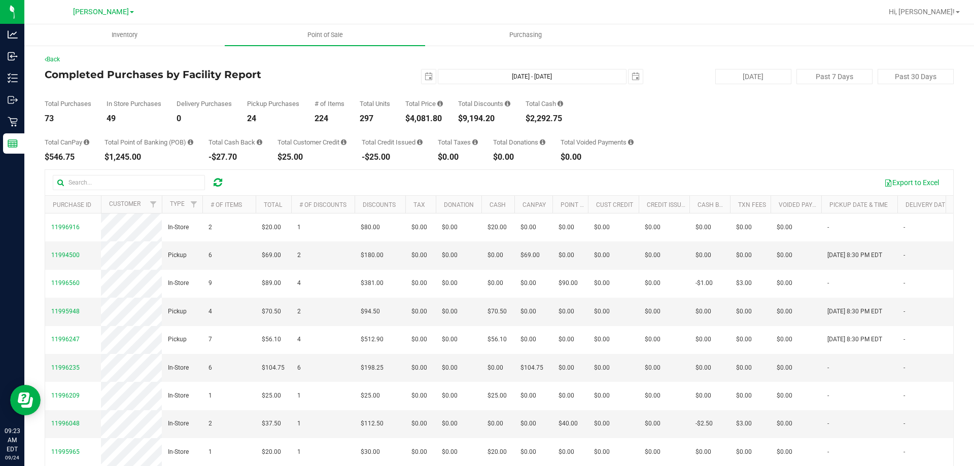
click at [434, 179] on div "Export to Excel" at bounding box center [589, 182] width 712 height 17
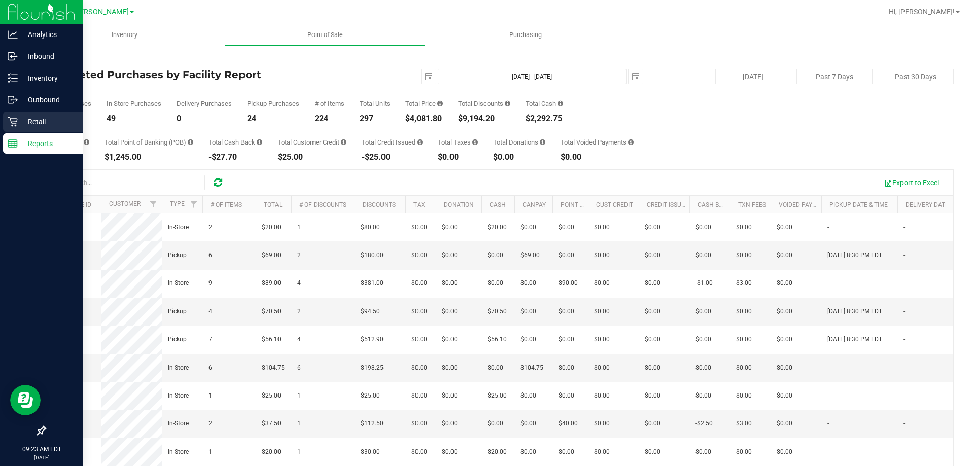
click at [23, 118] on p "Retail" at bounding box center [48, 122] width 61 height 12
